Goal: Transaction & Acquisition: Purchase product/service

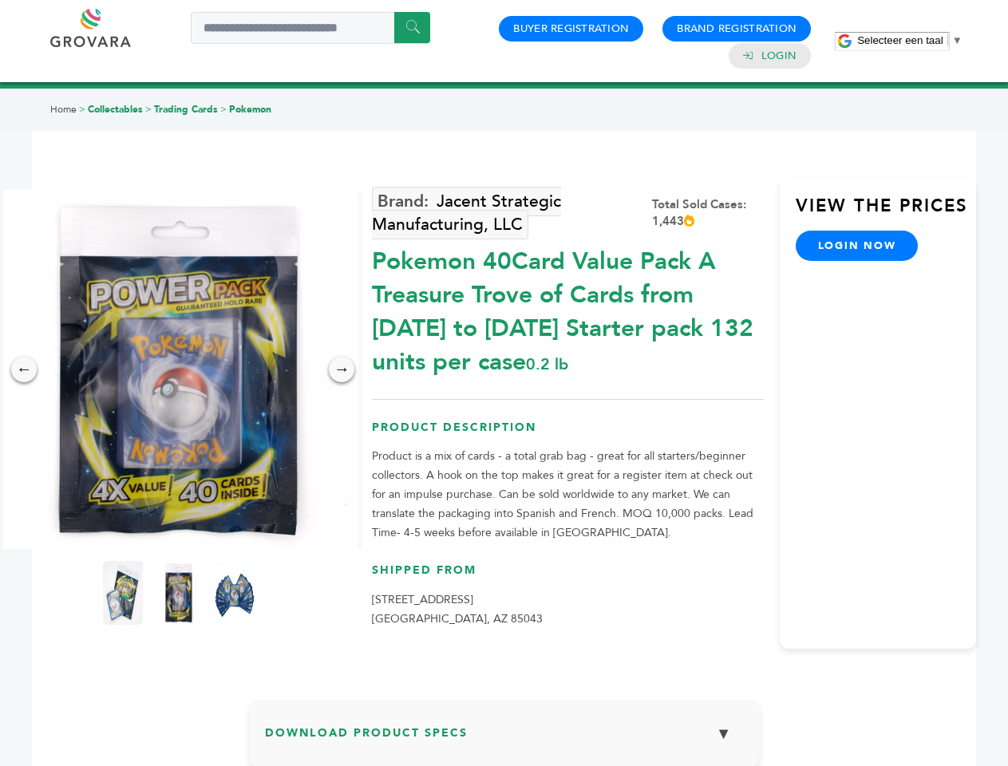
click at [910, 40] on span "Selecteer een taal" at bounding box center [899, 40] width 85 height 12
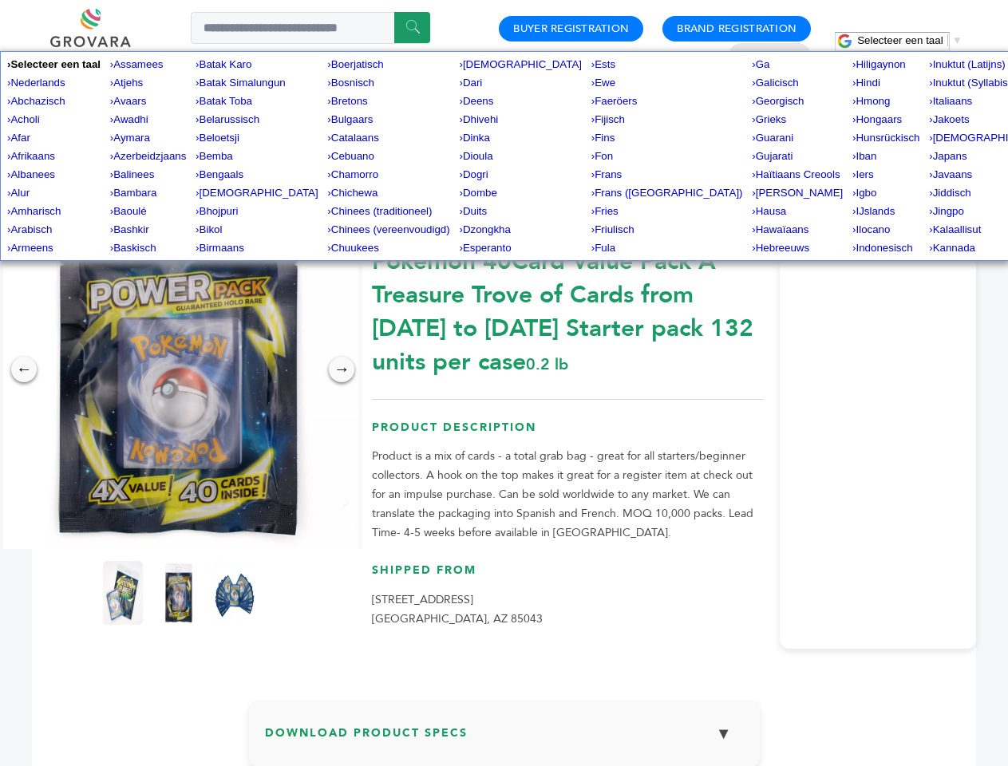
click at [179, 370] on img at bounding box center [178, 369] width 359 height 359
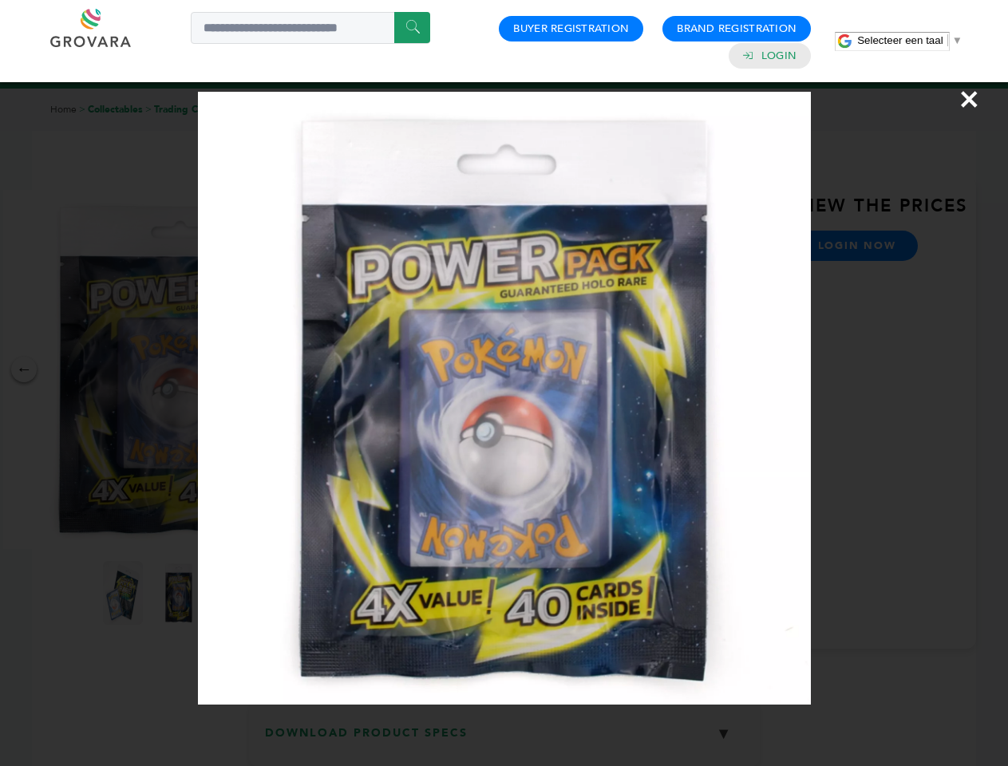
click at [24, 370] on div "×" at bounding box center [504, 383] width 1008 height 766
click at [342, 370] on div "→" at bounding box center [342, 370] width 26 height 26
click at [123, 593] on img at bounding box center [123, 593] width 40 height 64
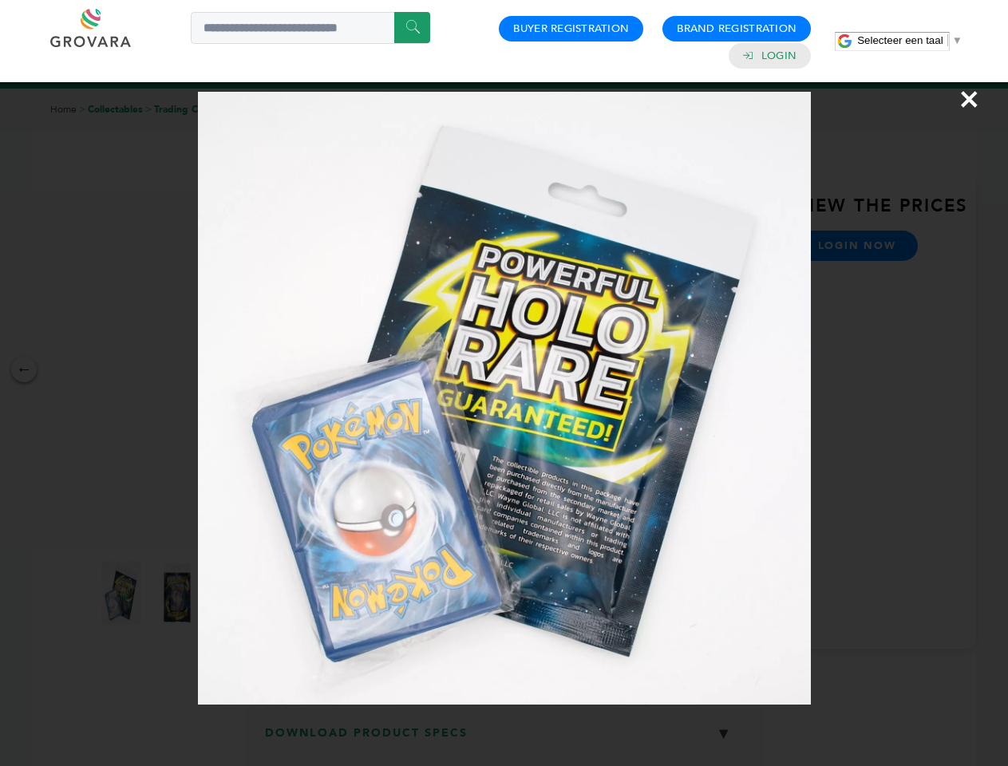
click at [179, 593] on div "×" at bounding box center [504, 383] width 1008 height 766
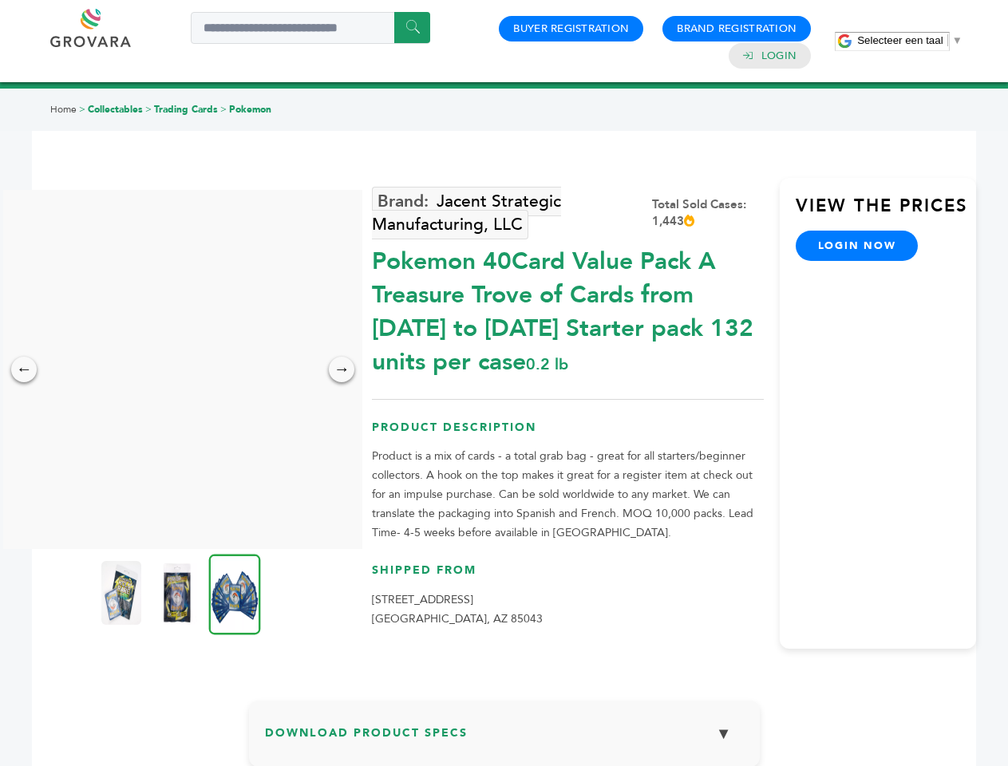
click at [235, 593] on img at bounding box center [235, 594] width 52 height 81
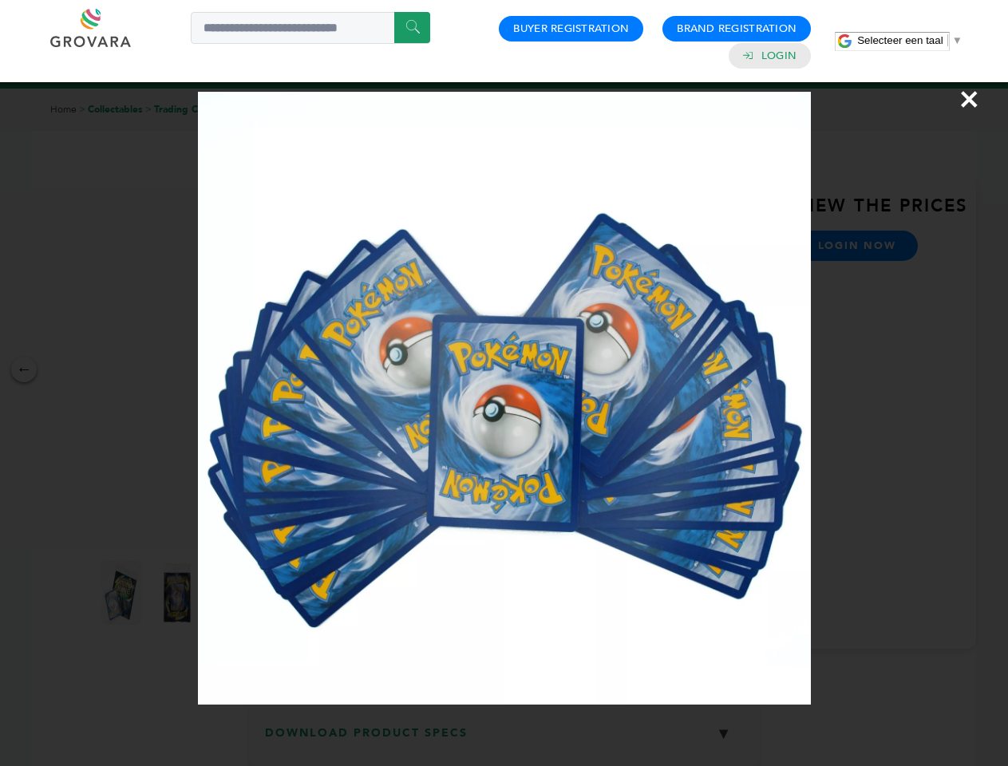
click at [505, 740] on div "×" at bounding box center [504, 383] width 1008 height 766
